Goal: Obtain resource: Download file/media

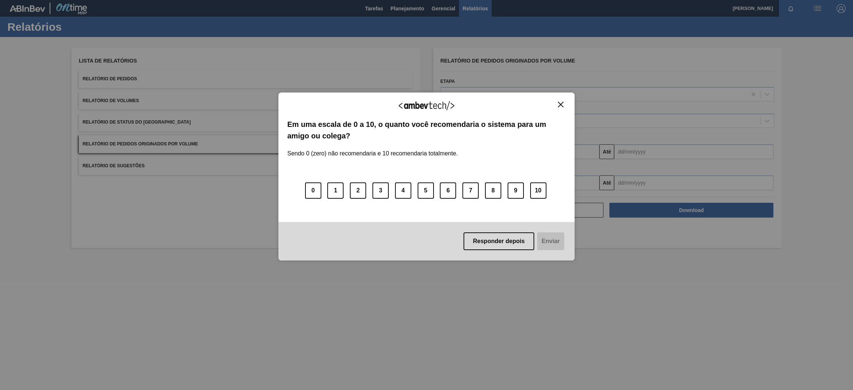
click at [538, 192] on button "10" at bounding box center [538, 191] width 16 height 16
click at [540, 239] on button "Enviar" at bounding box center [550, 241] width 29 height 18
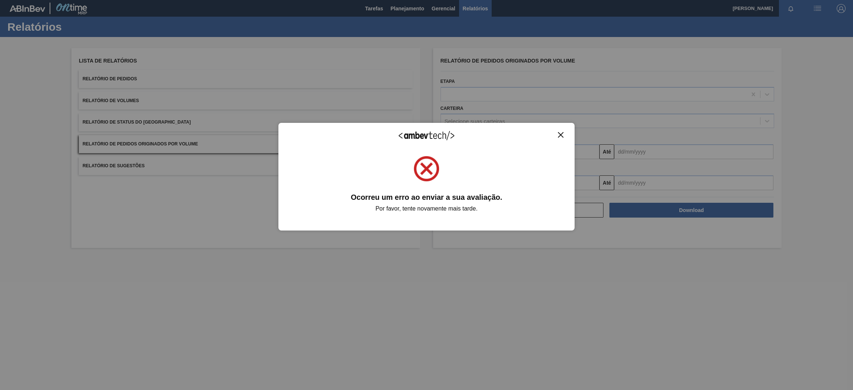
click at [563, 135] on img "Close" at bounding box center [561, 135] width 6 height 6
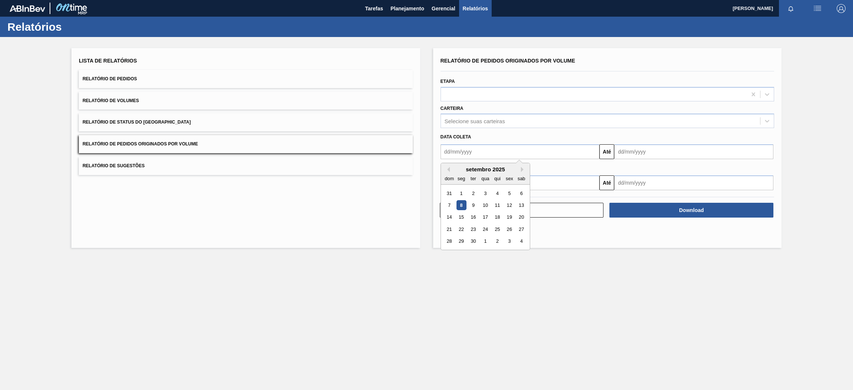
click at [505, 153] on input "text" at bounding box center [520, 151] width 159 height 15
click at [446, 168] on button "Previous Month" at bounding box center [447, 169] width 5 height 5
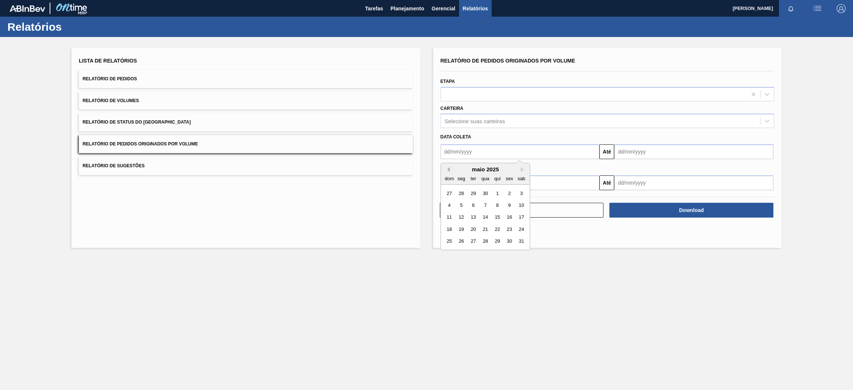
click at [446, 168] on button "Previous Month" at bounding box center [447, 169] width 5 height 5
click at [486, 193] on div "1" at bounding box center [485, 193] width 10 height 10
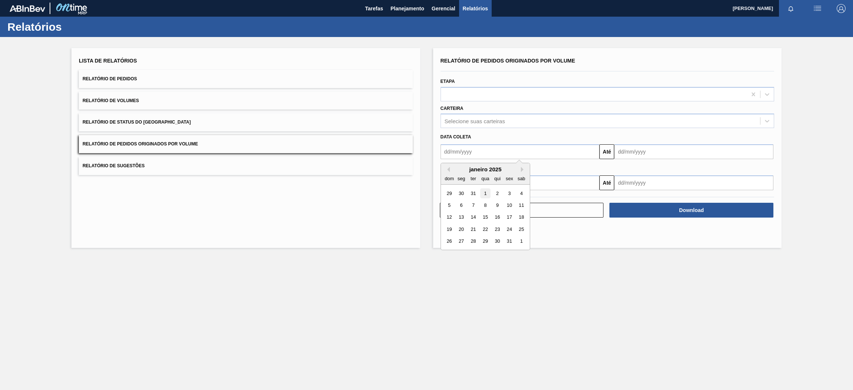
type input "[DATE]"
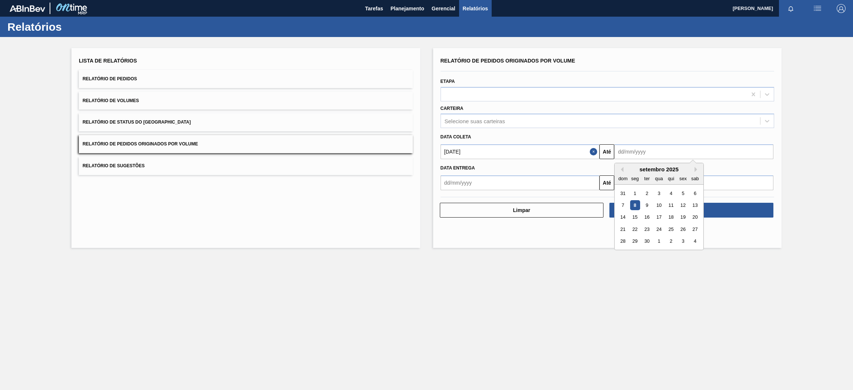
click at [625, 151] on input "text" at bounding box center [693, 151] width 159 height 15
click at [641, 166] on div "setembro 2025" at bounding box center [659, 169] width 89 height 6
click at [694, 169] on button "Next Month" at bounding box center [696, 169] width 5 height 5
click at [683, 242] on div "31" at bounding box center [683, 242] width 10 height 10
type input "[DATE]"
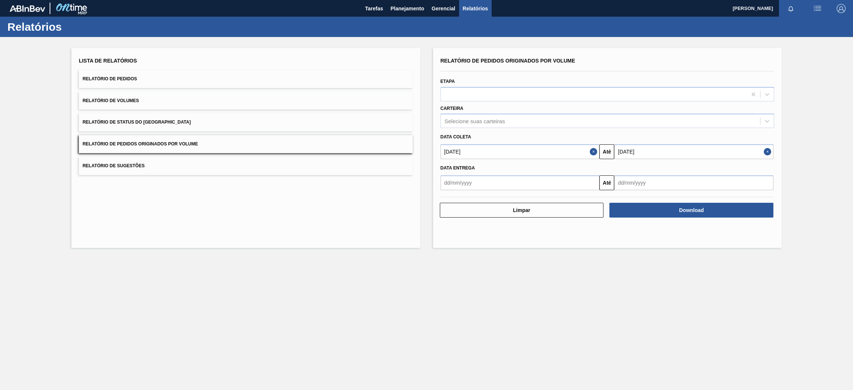
click at [558, 185] on input "text" at bounding box center [520, 182] width 159 height 15
click at [447, 199] on button "Previous Month" at bounding box center [447, 200] width 5 height 5
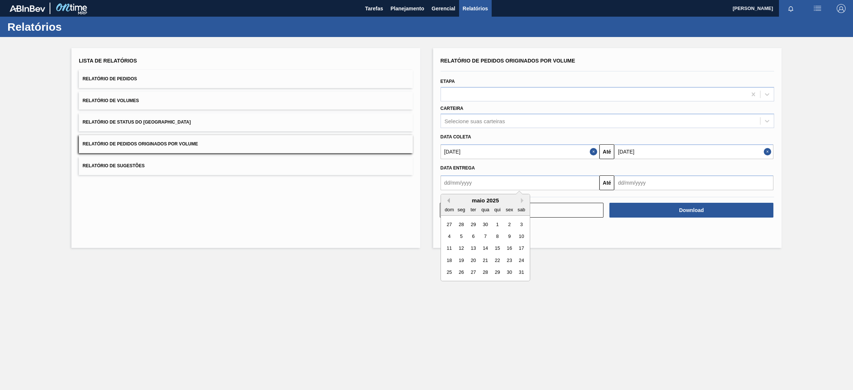
click at [447, 199] on button "Previous Month" at bounding box center [447, 200] width 5 height 5
click at [485, 224] on div "1" at bounding box center [485, 225] width 10 height 10
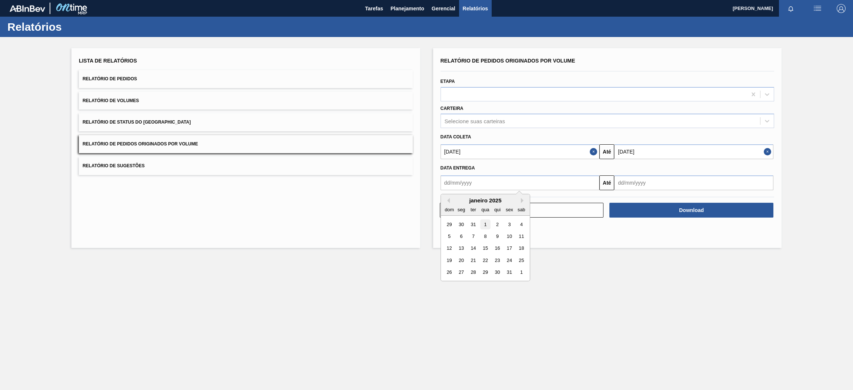
type input "[DATE]"
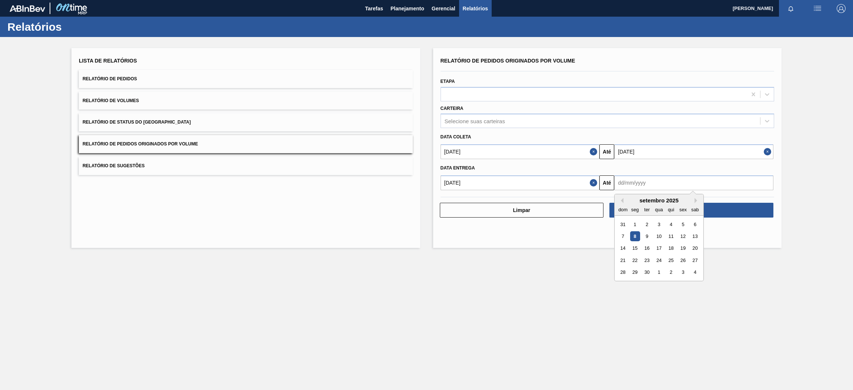
click at [658, 183] on input "text" at bounding box center [693, 182] width 159 height 15
click at [693, 199] on div "setembro 2025" at bounding box center [659, 200] width 89 height 6
click at [696, 201] on button "Next Month" at bounding box center [696, 200] width 5 height 5
click at [686, 274] on div "31" at bounding box center [683, 272] width 10 height 10
type input "[DATE]"
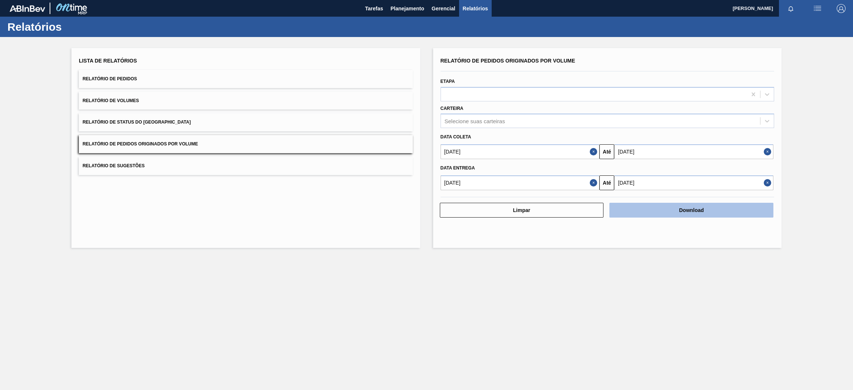
click at [712, 211] on button "Download" at bounding box center [691, 210] width 164 height 15
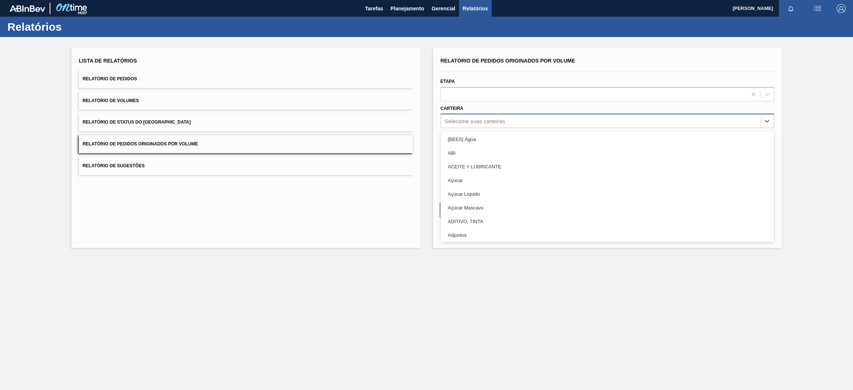
click at [508, 119] on div "Selecione suas carteiras" at bounding box center [600, 121] width 319 height 11
type input "pre"
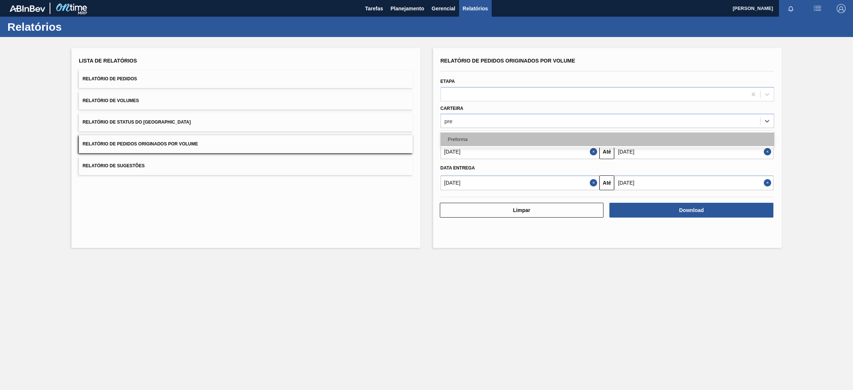
click at [506, 143] on div "Preforma" at bounding box center [608, 140] width 334 height 14
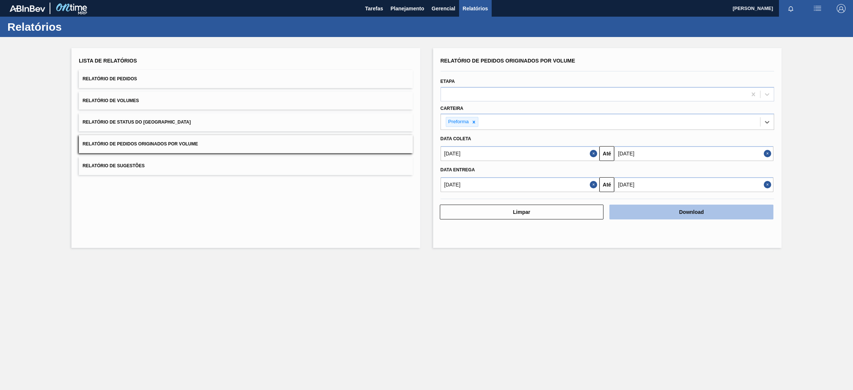
click at [674, 214] on button "Download" at bounding box center [691, 212] width 164 height 15
click at [127, 80] on span "Relatório de Pedidos" at bounding box center [110, 78] width 54 height 5
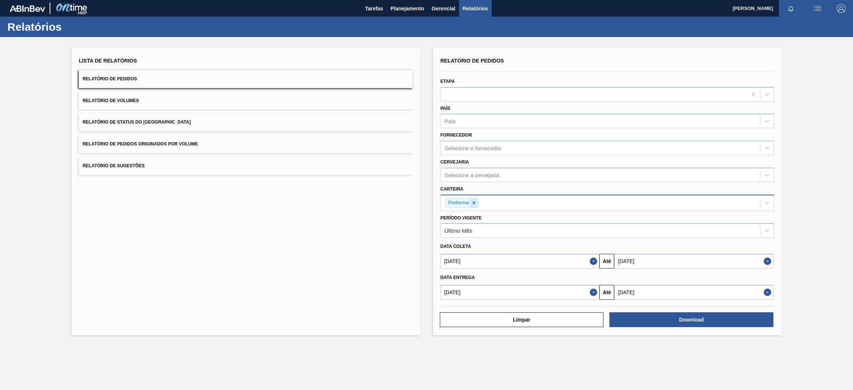
click at [476, 201] on icon at bounding box center [473, 202] width 5 height 5
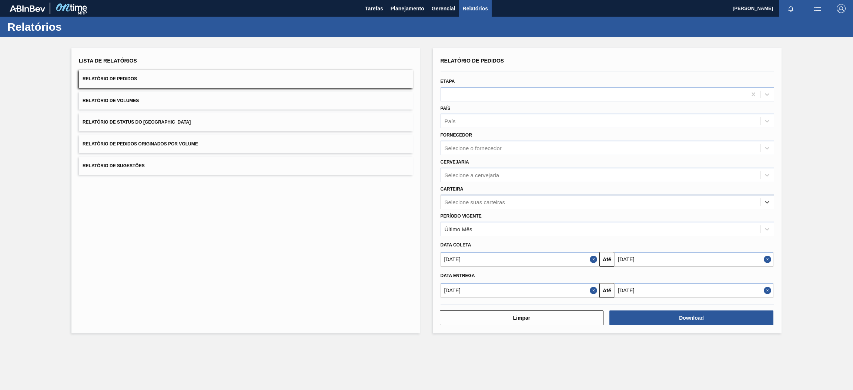
click at [593, 259] on button "Close" at bounding box center [595, 259] width 10 height 15
click at [558, 264] on input "text" at bounding box center [520, 259] width 159 height 15
click at [463, 312] on div "8" at bounding box center [461, 313] width 10 height 10
type input "[DATE]"
click at [594, 288] on button "Close" at bounding box center [595, 290] width 10 height 15
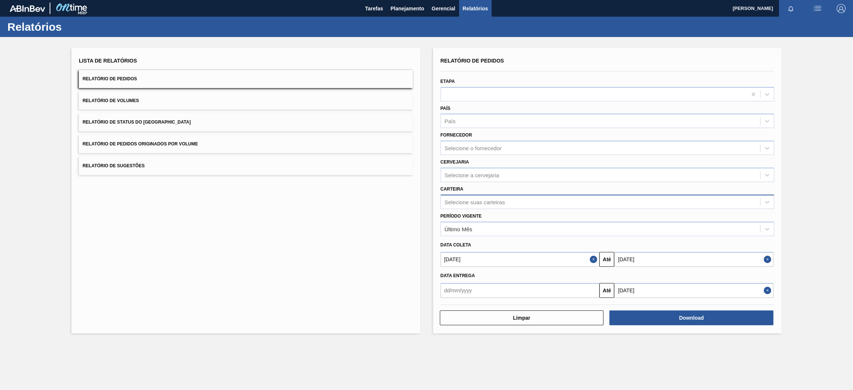
click at [560, 290] on input "text" at bounding box center [520, 290] width 159 height 15
click at [460, 228] on div "8" at bounding box center [461, 233] width 10 height 10
type input "[DATE]"
click at [482, 148] on div "Selecione o fornecedor" at bounding box center [473, 148] width 57 height 6
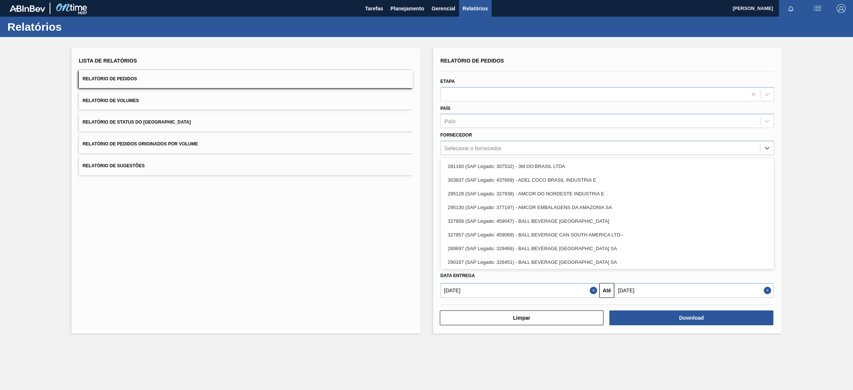
click at [491, 134] on div "Fornecedor option 281160 (SAP Legado: 307532) - 3M DO BRASIL LTDA focused, 1 of…" at bounding box center [608, 142] width 334 height 25
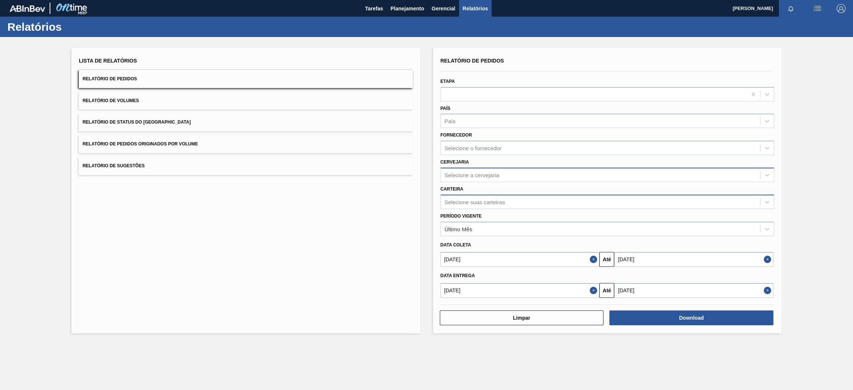
click at [476, 173] on div "Selecione a cervejaria" at bounding box center [472, 175] width 55 height 6
type input "br15"
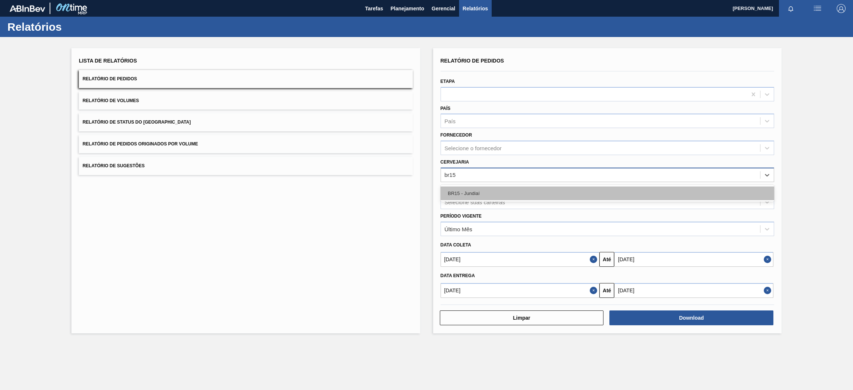
click at [485, 191] on div "BR15 - Jundiaí" at bounding box center [608, 194] width 334 height 14
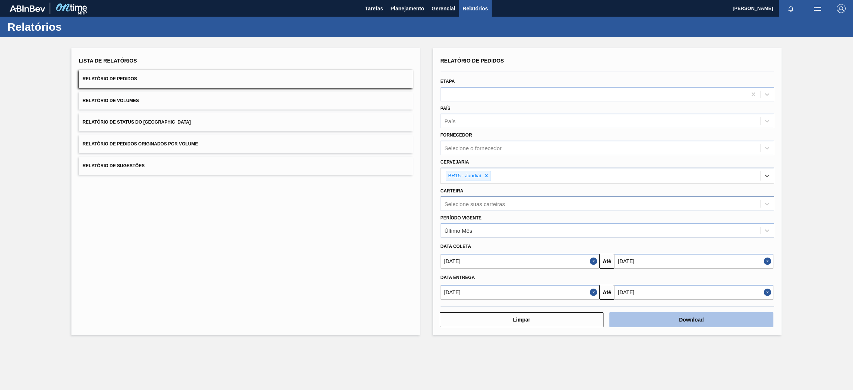
click at [683, 315] on button "Download" at bounding box center [691, 319] width 164 height 15
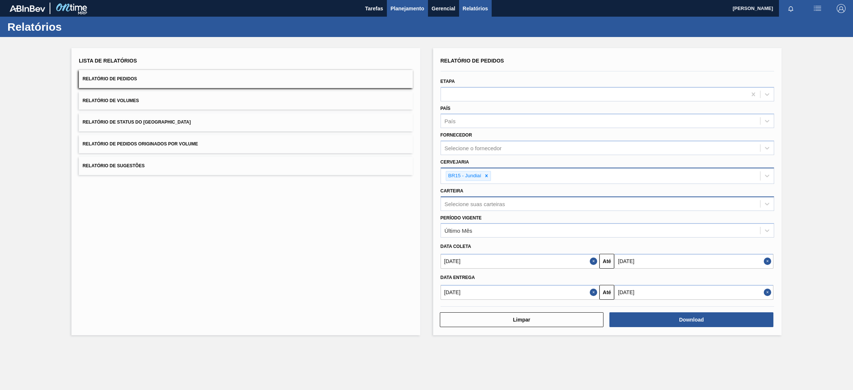
click at [406, 14] on button "Planejamento" at bounding box center [407, 8] width 41 height 17
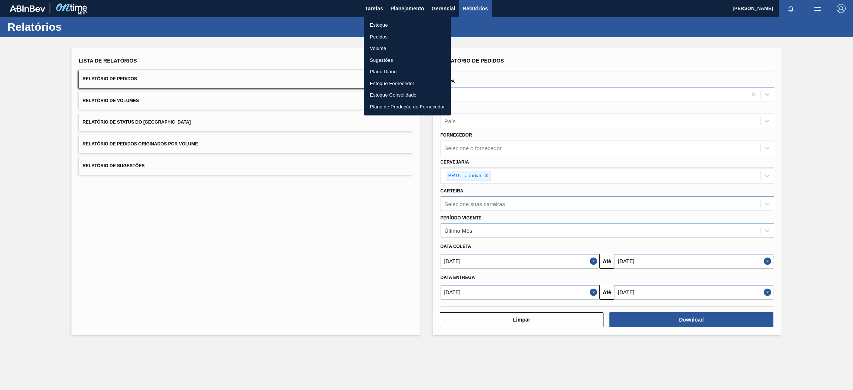
click at [399, 25] on li "Estoque" at bounding box center [407, 25] width 87 height 12
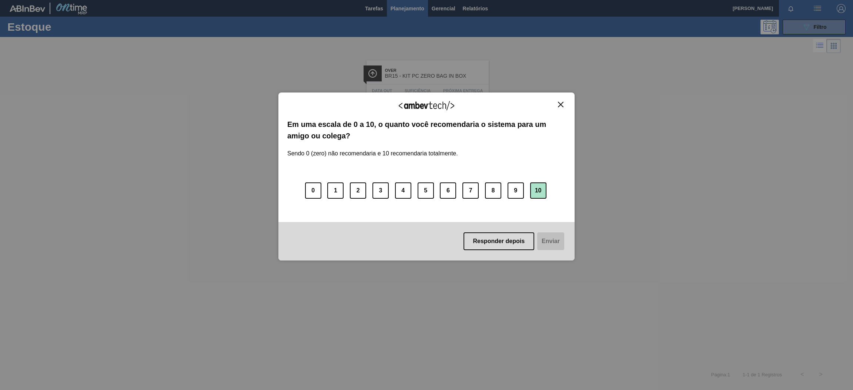
click at [534, 193] on button "10" at bounding box center [538, 191] width 16 height 16
click at [548, 238] on button "Enviar" at bounding box center [550, 241] width 29 height 18
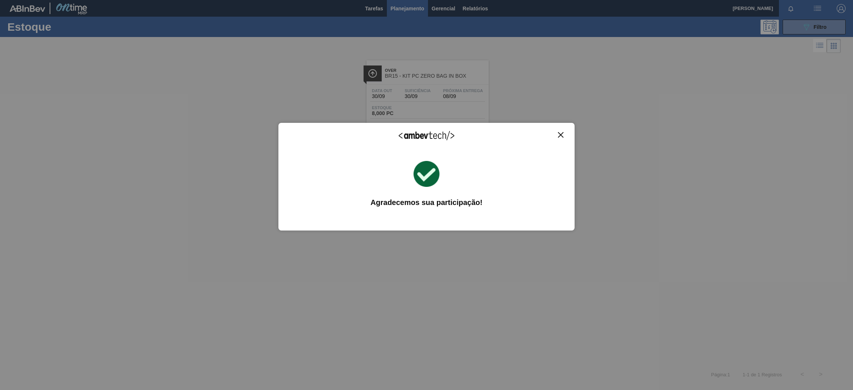
click at [563, 134] on img "Close" at bounding box center [561, 135] width 6 height 6
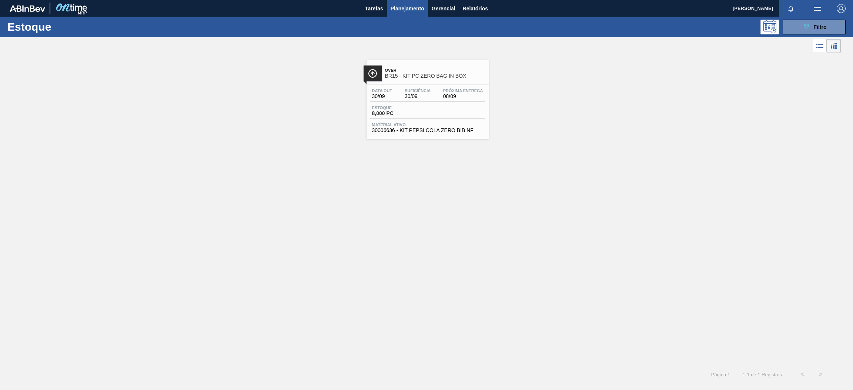
click at [425, 267] on div "Over BR15 - KIT PC ZERO BAG IN BOX Data [DATE] Suficiência 30/09 Próxima Entreg…" at bounding box center [426, 210] width 853 height 311
